Goal: Transaction & Acquisition: Purchase product/service

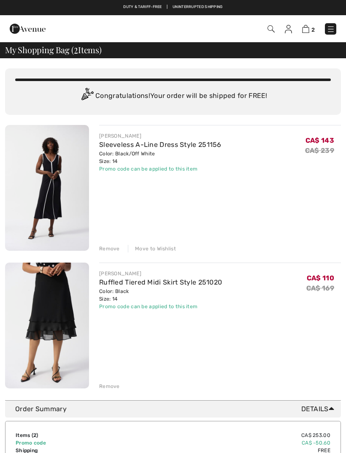
click at [334, 29] on img at bounding box center [331, 29] width 8 height 8
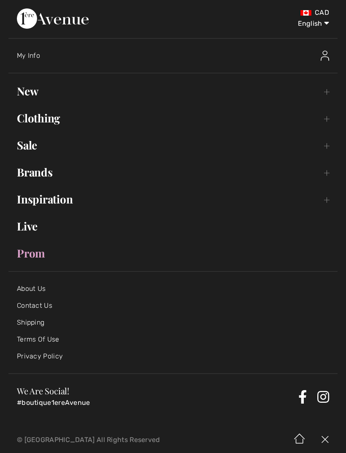
click at [36, 146] on link "Sale Toggle submenu" at bounding box center [172, 145] width 329 height 19
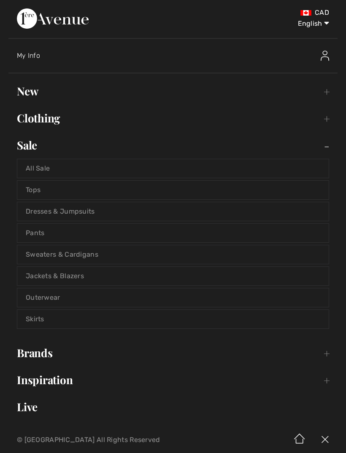
click at [46, 169] on link "All Sale" at bounding box center [173, 168] width 312 height 19
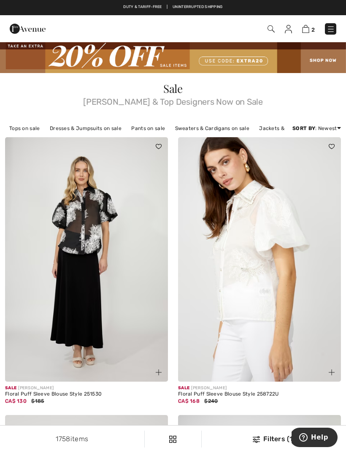
click at [264, 442] on div "Filters (1)" at bounding box center [274, 439] width 134 height 10
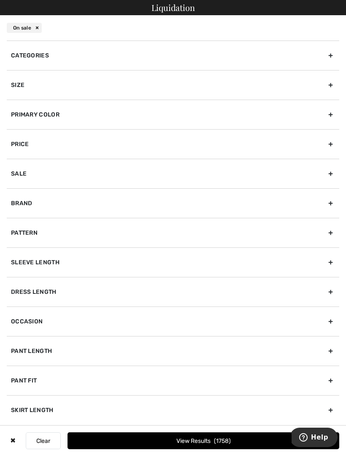
click at [46, 86] on div "Size" at bounding box center [173, 85] width 333 height 30
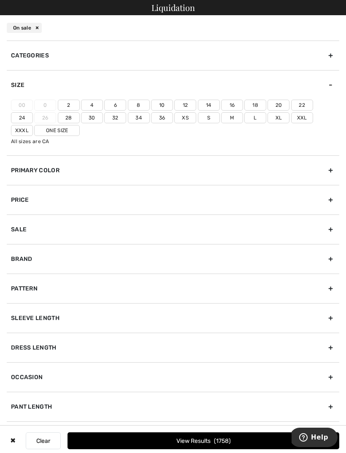
click at [214, 106] on label "14" at bounding box center [209, 105] width 22 height 11
click at [0, 0] on input"] "14" at bounding box center [0, 0] width 0 height 0
click at [187, 108] on label "12" at bounding box center [185, 105] width 22 height 11
click at [0, 0] on input"] "12" at bounding box center [0, 0] width 0 height 0
click at [72, 261] on div "Brand" at bounding box center [173, 259] width 333 height 30
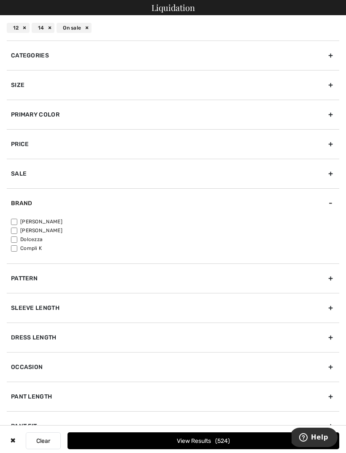
click at [17, 221] on input"] "[PERSON_NAME]" at bounding box center [14, 222] width 6 height 6
checkbox input"] "true"
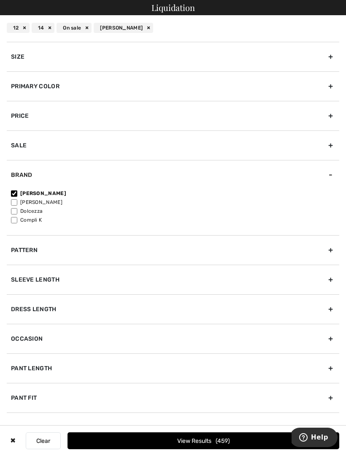
scroll to position [26, 0]
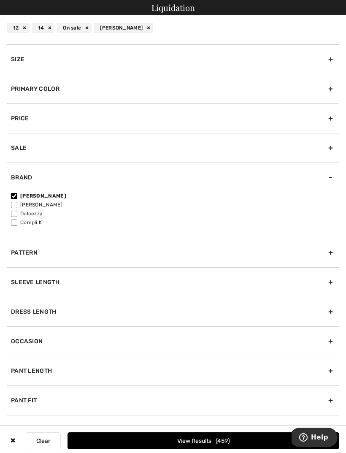
click at [248, 439] on button "View Results 459" at bounding box center [204, 440] width 272 height 17
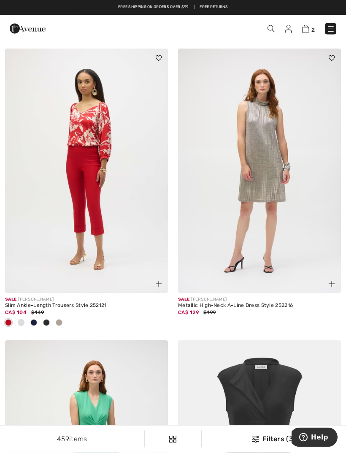
scroll to position [1196, 0]
